Goal: Information Seeking & Learning: Find specific fact

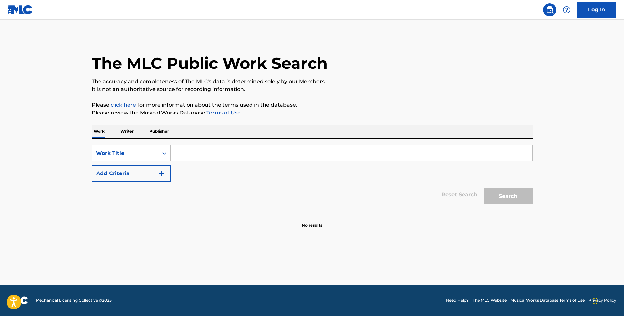
click at [159, 156] on div "Search Form" at bounding box center [165, 153] width 12 height 12
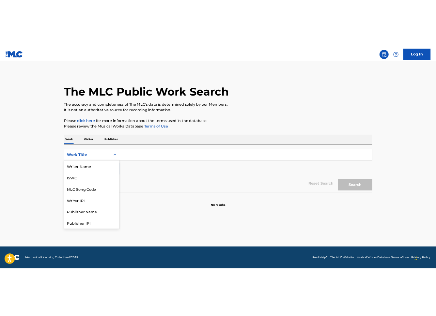
scroll to position [33, 0]
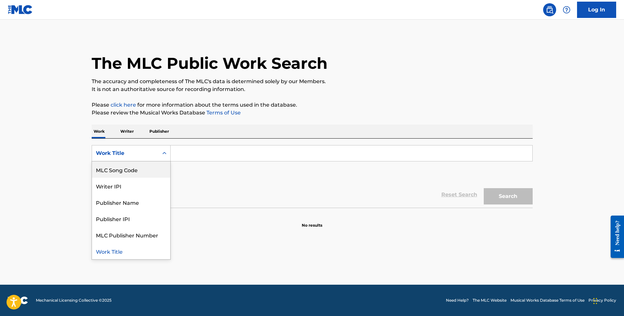
click at [156, 166] on div "MLC Song Code" at bounding box center [131, 170] width 78 height 16
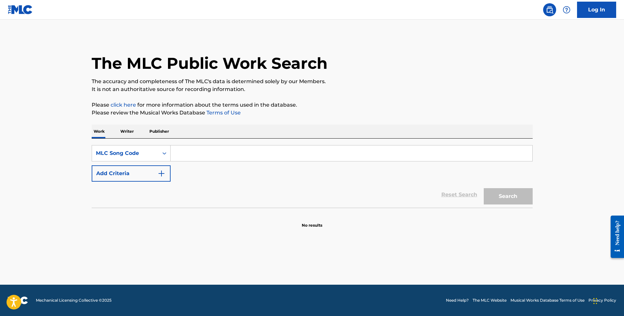
click at [183, 151] on input "Search Form" at bounding box center [352, 154] width 362 height 16
click at [186, 162] on div "SearchWithCriteriae9675751-f708-41de-a532-6c56427a5c32 Work Title Add Criteria" at bounding box center [312, 163] width 441 height 37
click at [187, 159] on input "Search Form" at bounding box center [352, 154] width 362 height 16
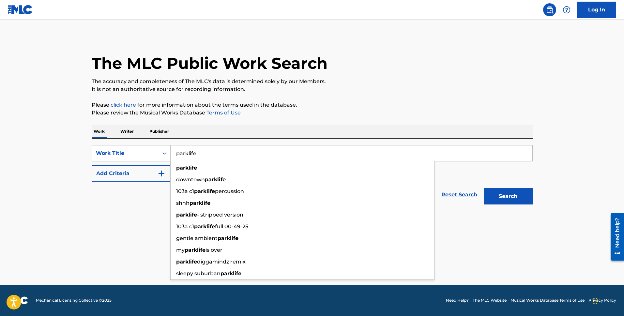
type input "parklife"
click at [484, 188] on button "Search" at bounding box center [508, 196] width 49 height 16
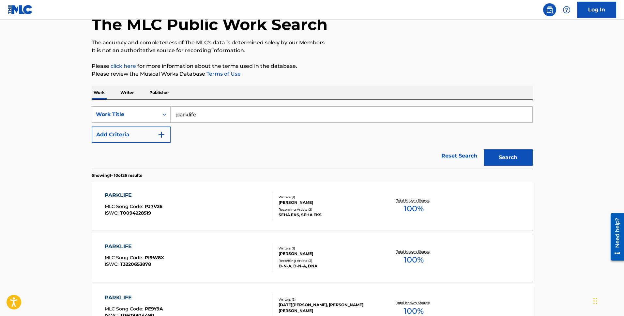
scroll to position [98, 0]
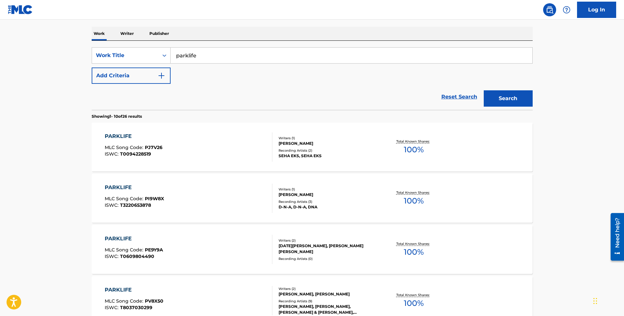
click at [163, 77] on img "Search Form" at bounding box center [162, 76] width 8 height 8
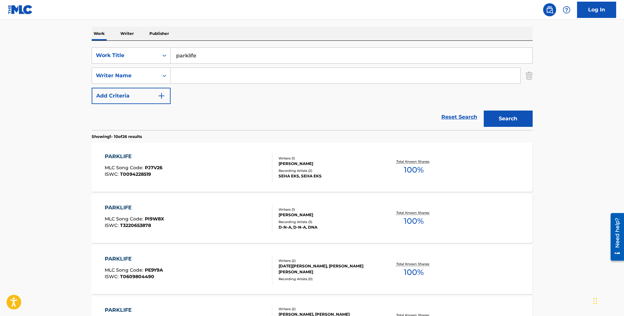
click at [176, 74] on input "Search Form" at bounding box center [346, 76] width 350 height 16
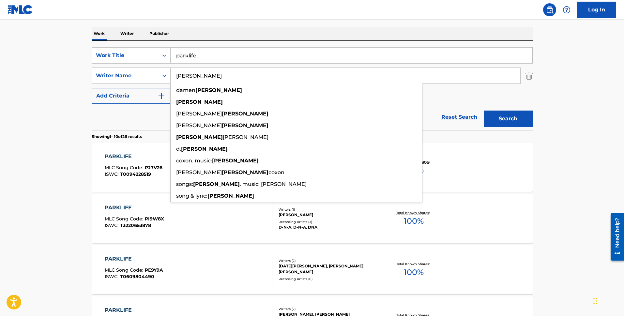
type input "albarn"
click at [484, 111] on button "Search" at bounding box center [508, 119] width 49 height 16
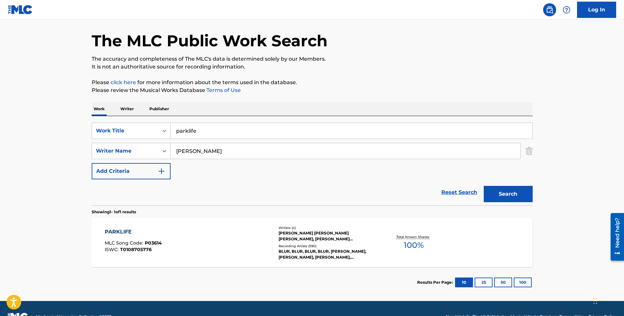
scroll to position [39, 0]
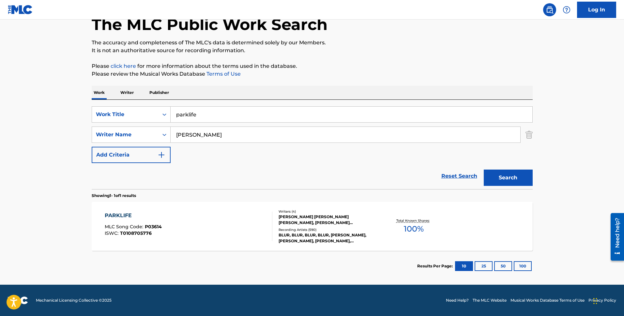
click at [290, 236] on div "BLUR, BLUR, BLUR, BLUR, BLUR, DAVE ROWNTREE, ALEX JAMES, GRAHAM COXON, DAMON AL…" at bounding box center [328, 238] width 99 height 12
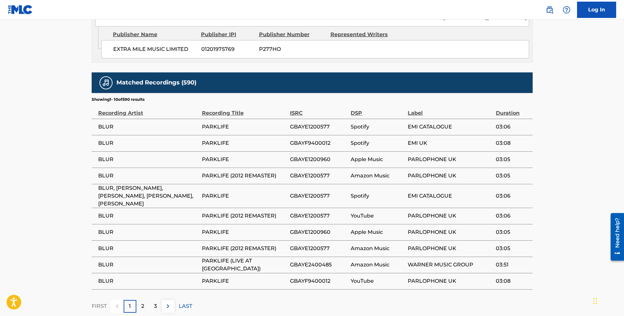
scroll to position [823, 0]
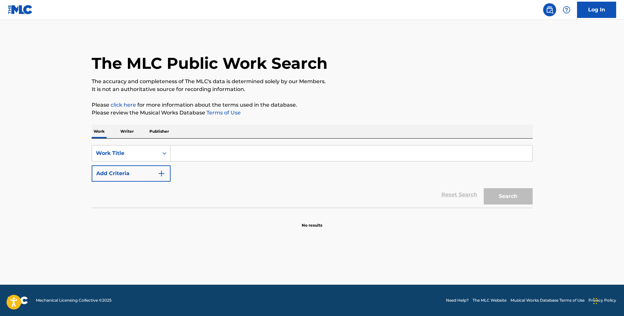
click at [189, 157] on input "Search Form" at bounding box center [352, 154] width 362 height 16
